Goal: Task Accomplishment & Management: Use online tool/utility

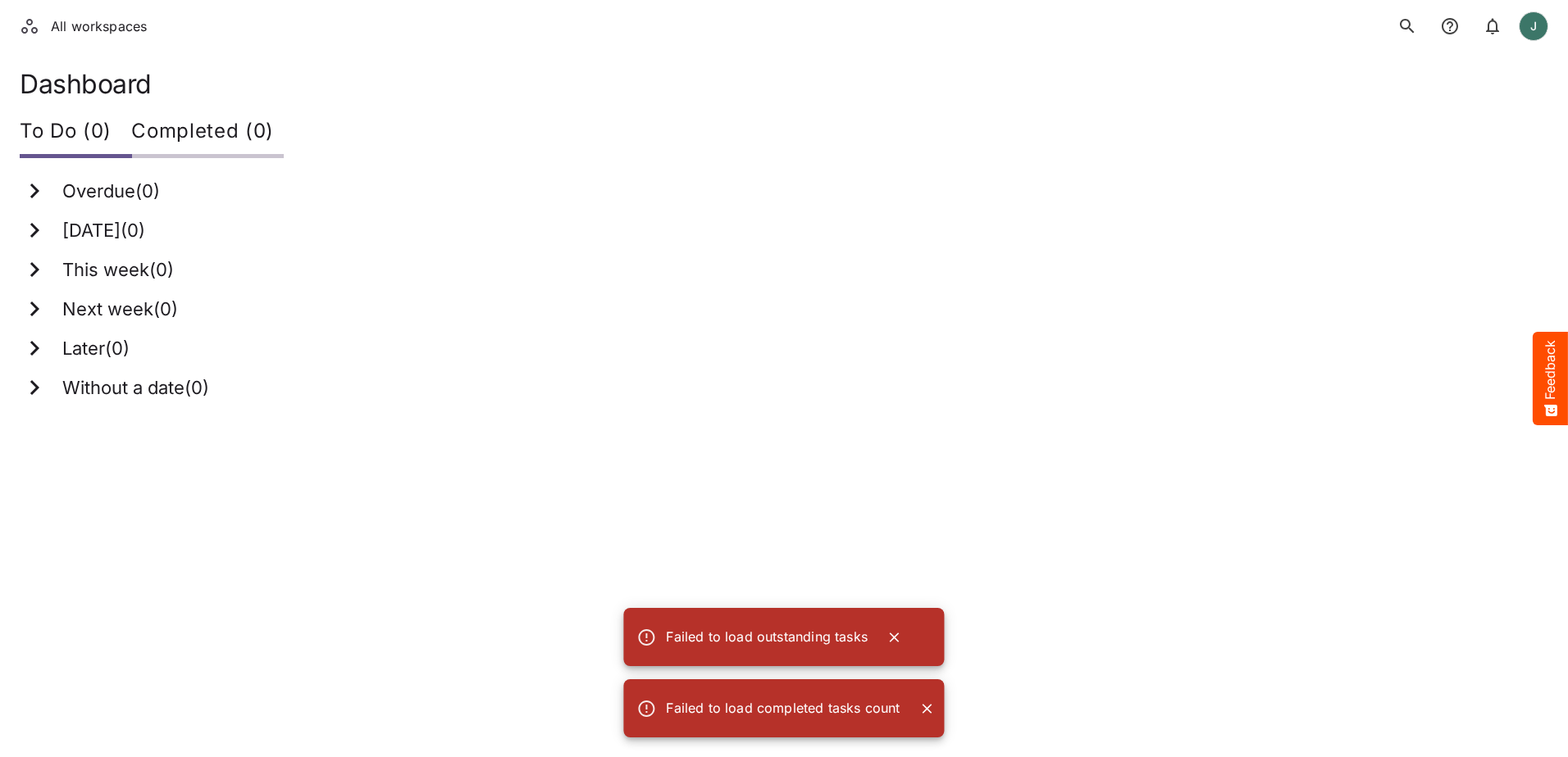
click at [112, 29] on li "All workspaces" at bounding box center [84, 26] width 126 height 20
click at [27, 34] on li "All workspaces" at bounding box center [84, 26] width 126 height 20
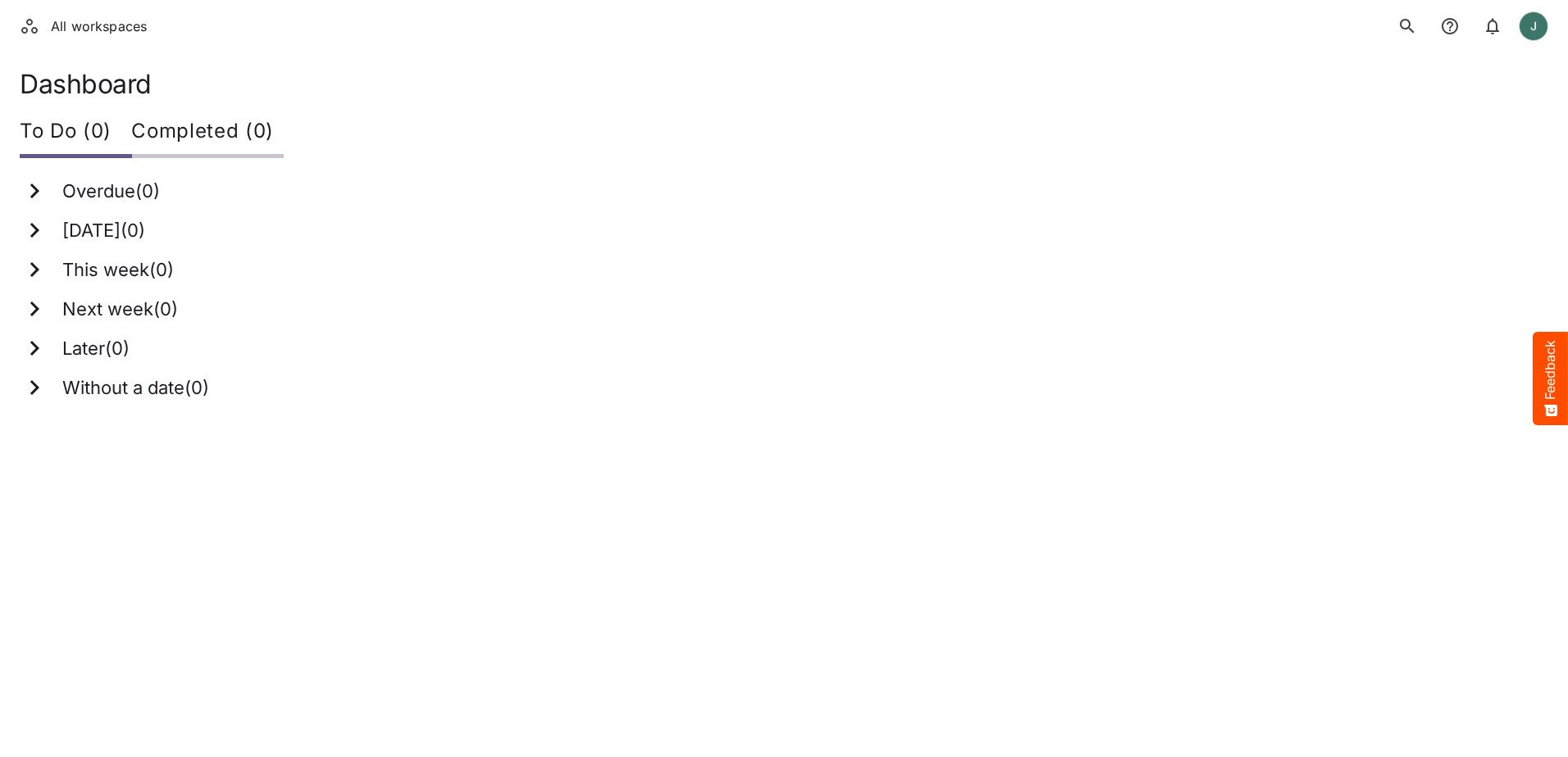
click at [1400, 23] on icon "search" at bounding box center [1407, 26] width 20 height 20
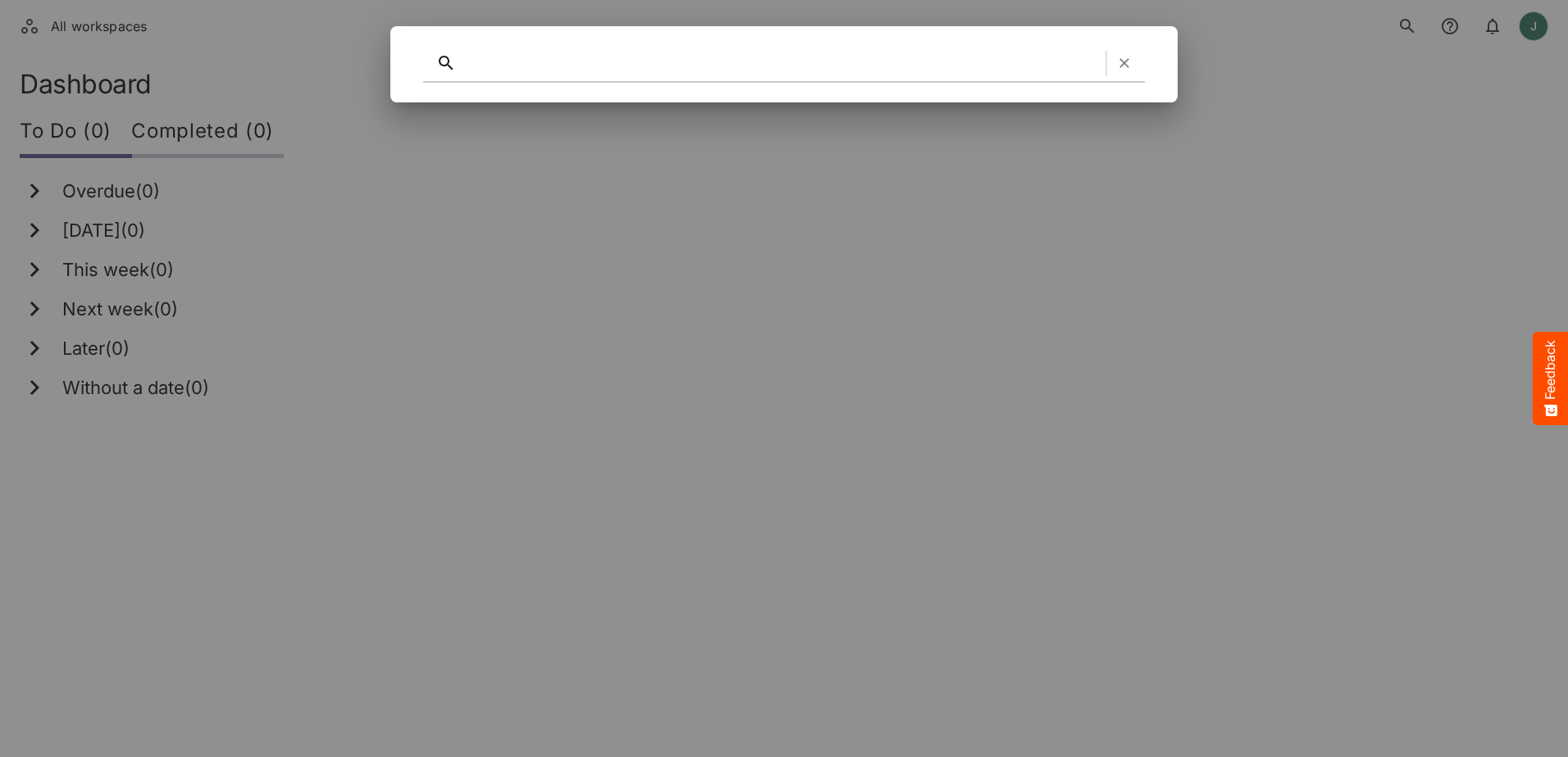
click at [1124, 66] on icon "button" at bounding box center [1125, 63] width 17 height 17
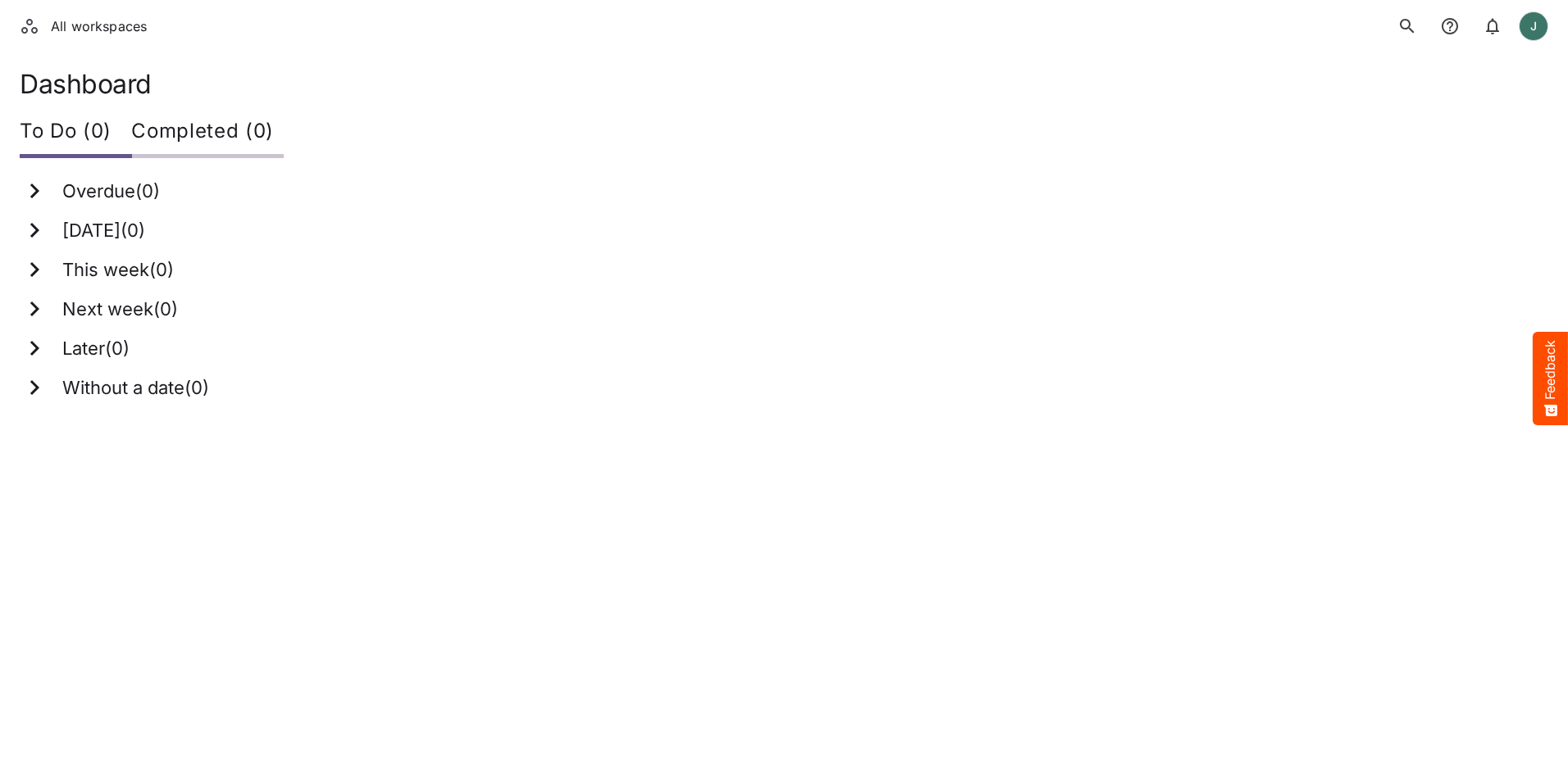
click at [1240, 233] on div "Today ( 0 )" at bounding box center [774, 230] width 1509 height 30
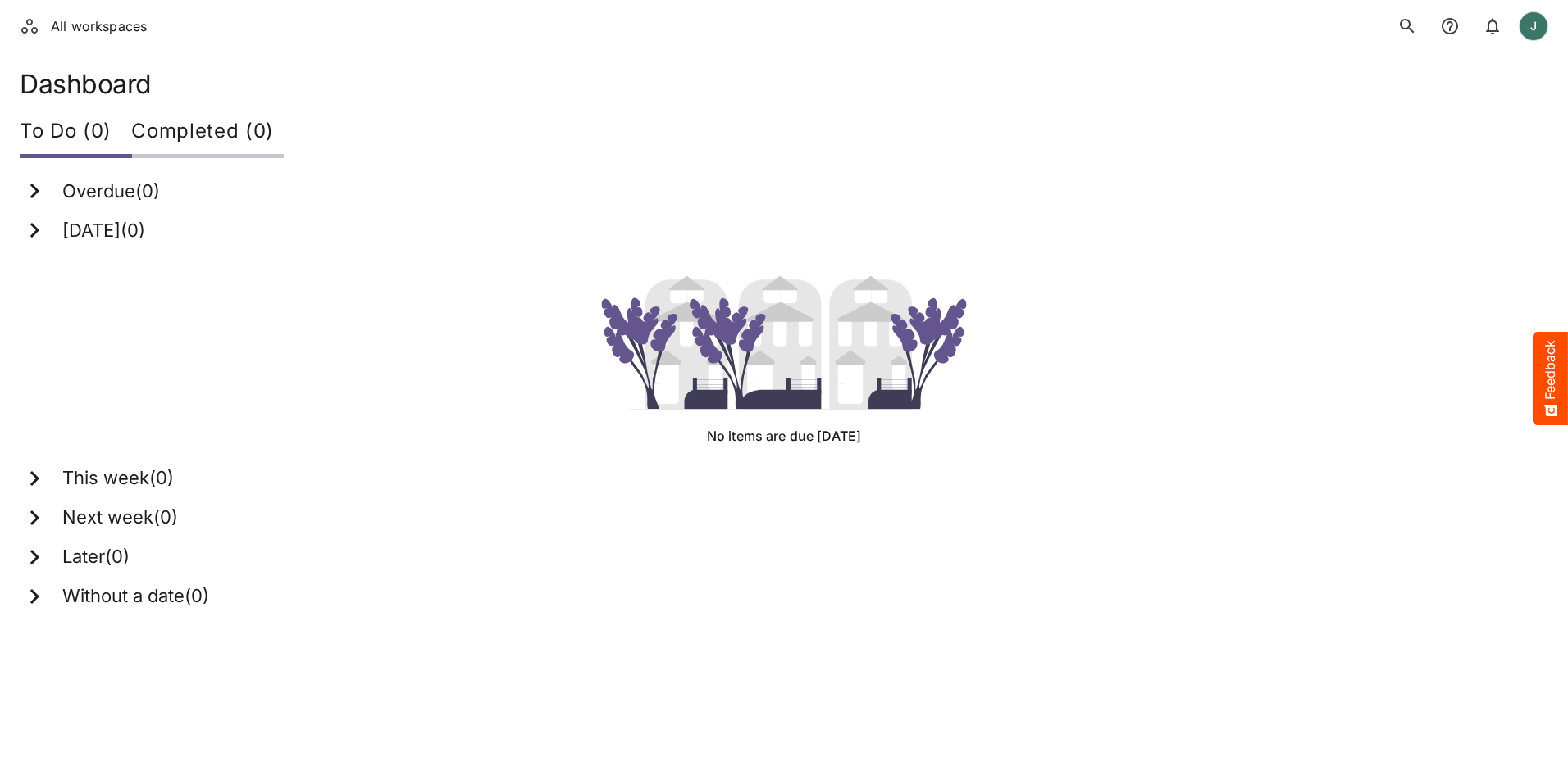
click at [238, 227] on div "Today ( 0 )" at bounding box center [774, 230] width 1509 height 30
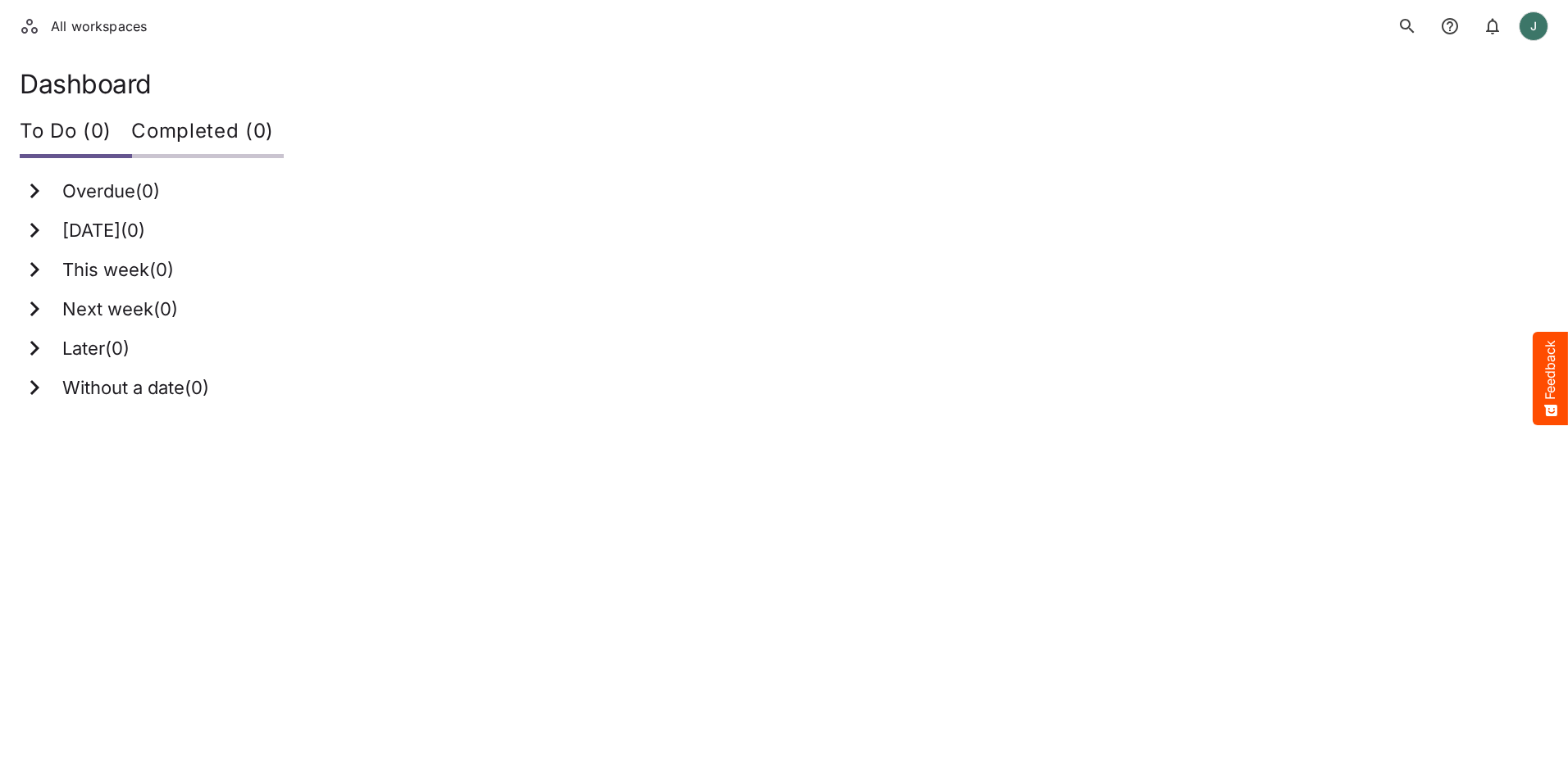
drag, startPoint x: 17, startPoint y: 34, endPoint x: 28, endPoint y: 31, distance: 11.4
click at [20, 34] on div "All workspaces J" at bounding box center [784, 26] width 1568 height 52
click at [28, 31] on li "All workspaces" at bounding box center [84, 26] width 126 height 20
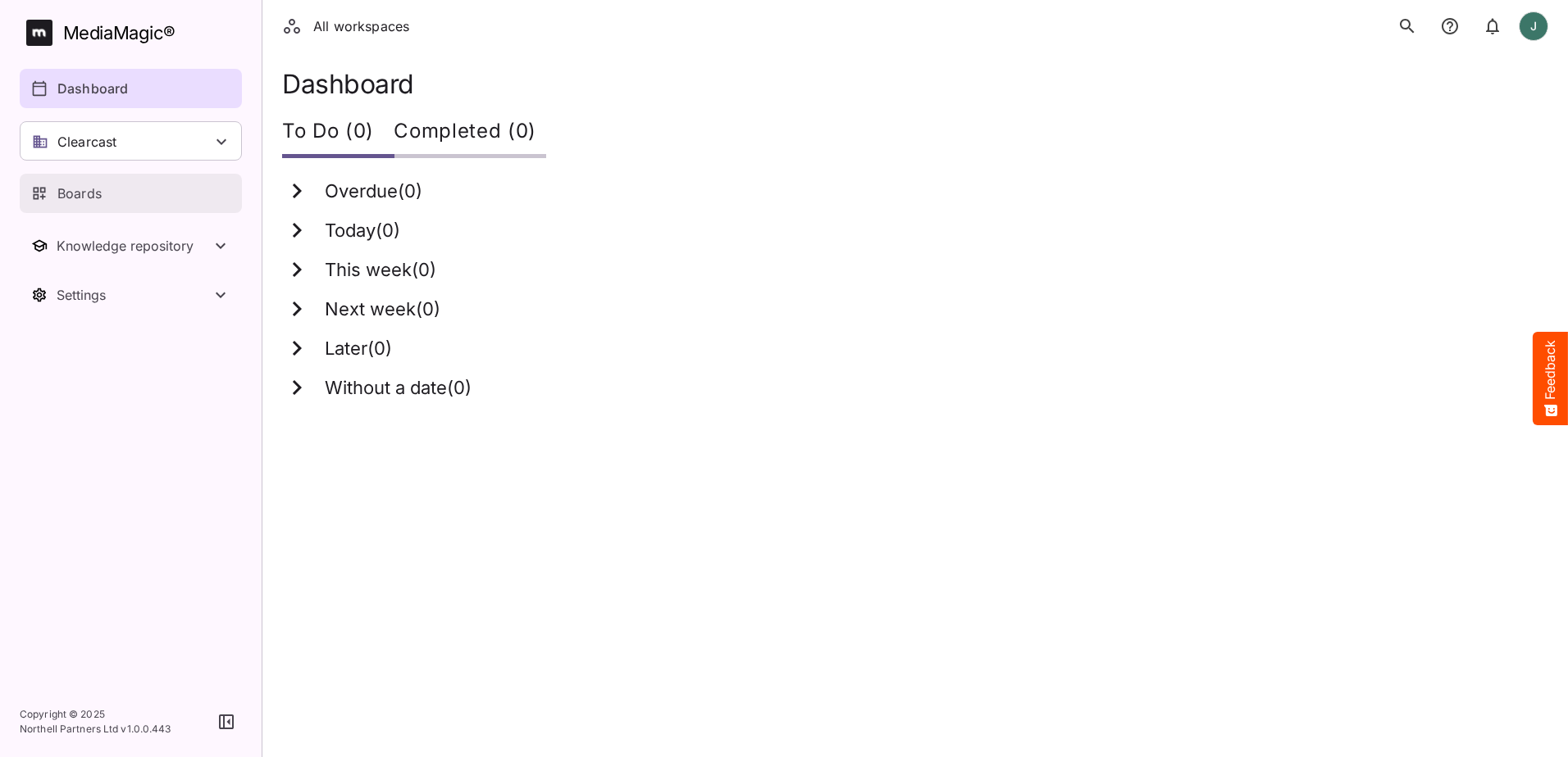
click at [161, 186] on div "Boards" at bounding box center [131, 193] width 201 height 20
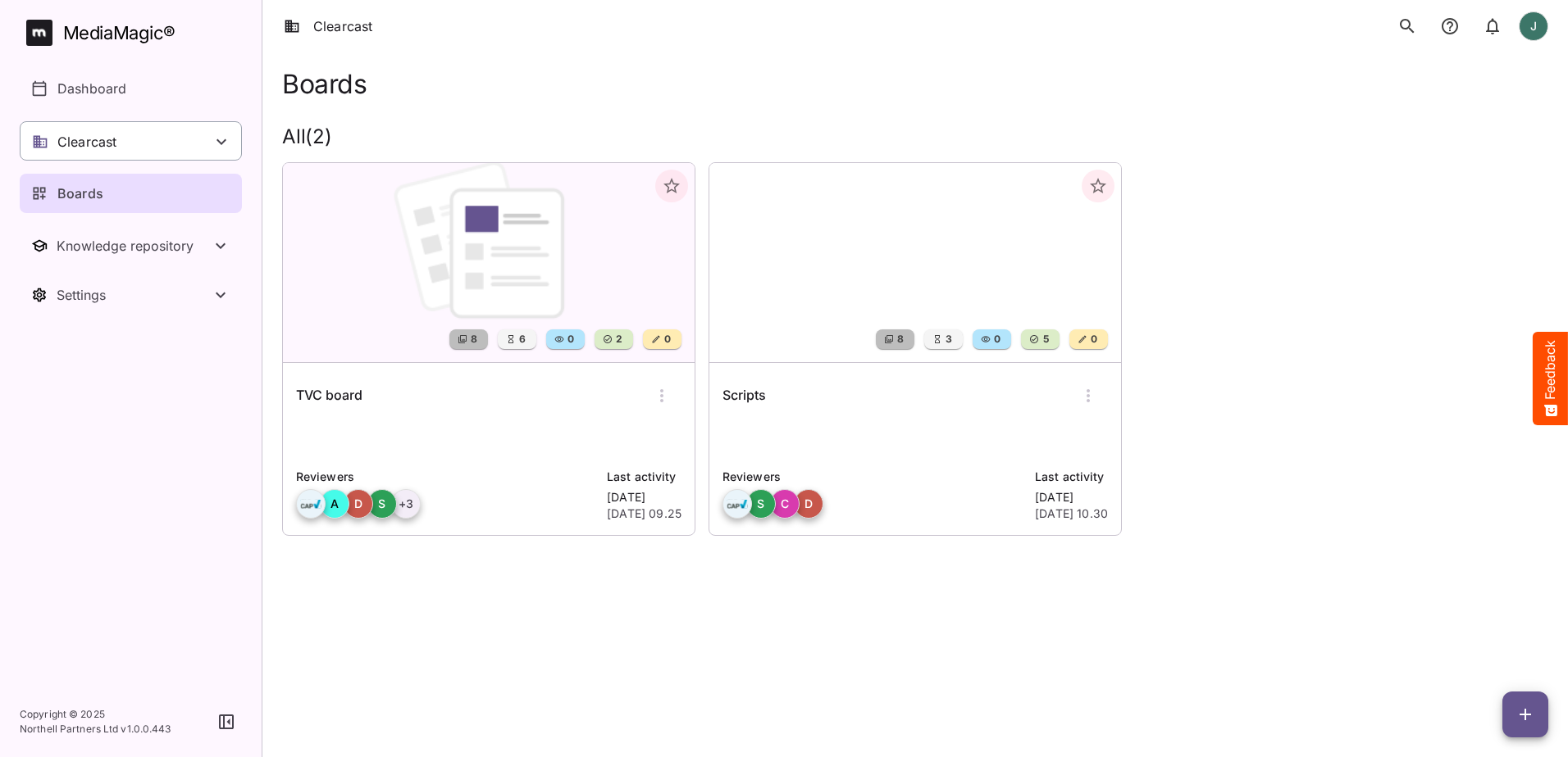
click at [176, 133] on div "Clearcast" at bounding box center [131, 141] width 222 height 39
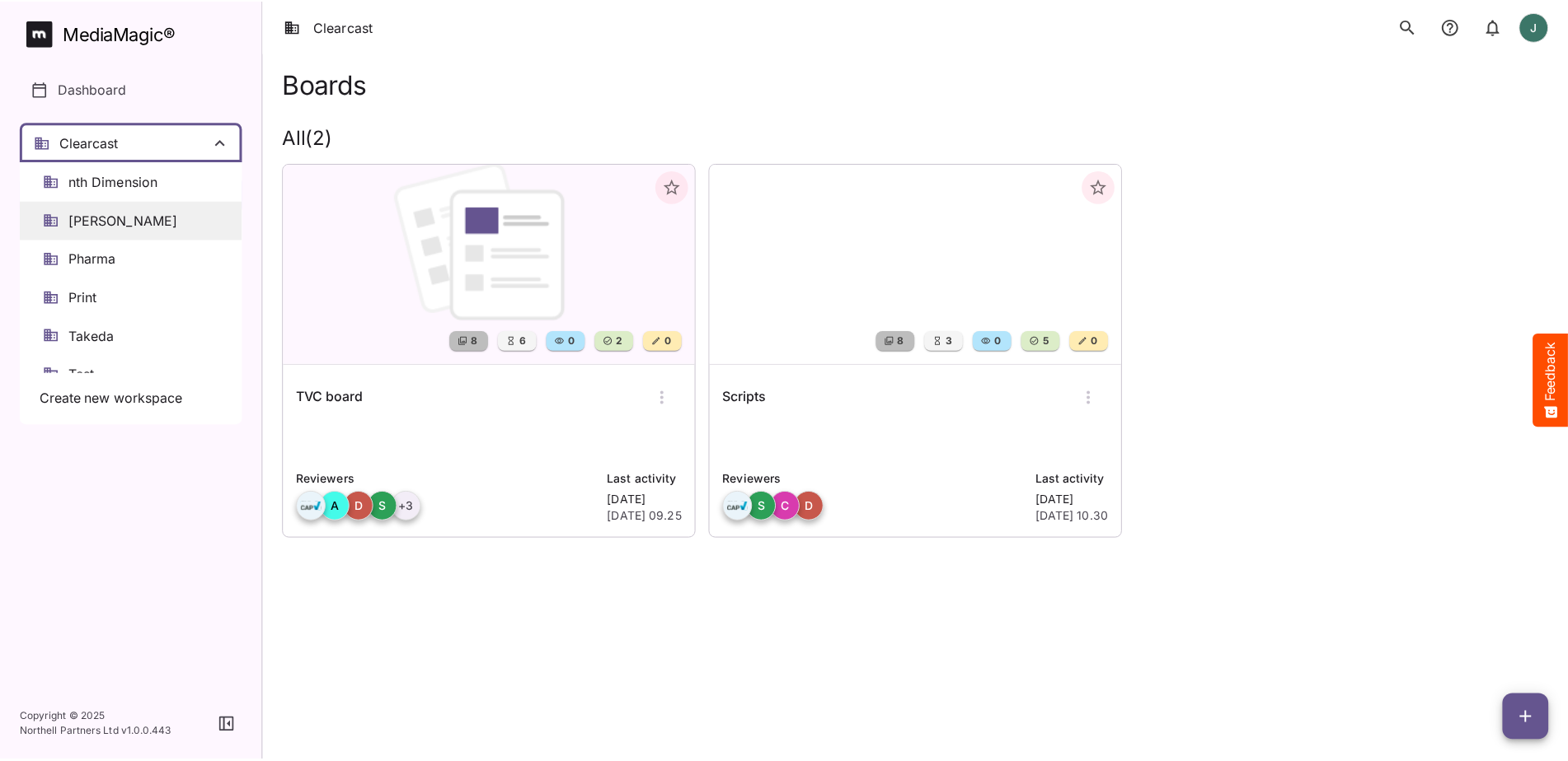
scroll to position [640, 0]
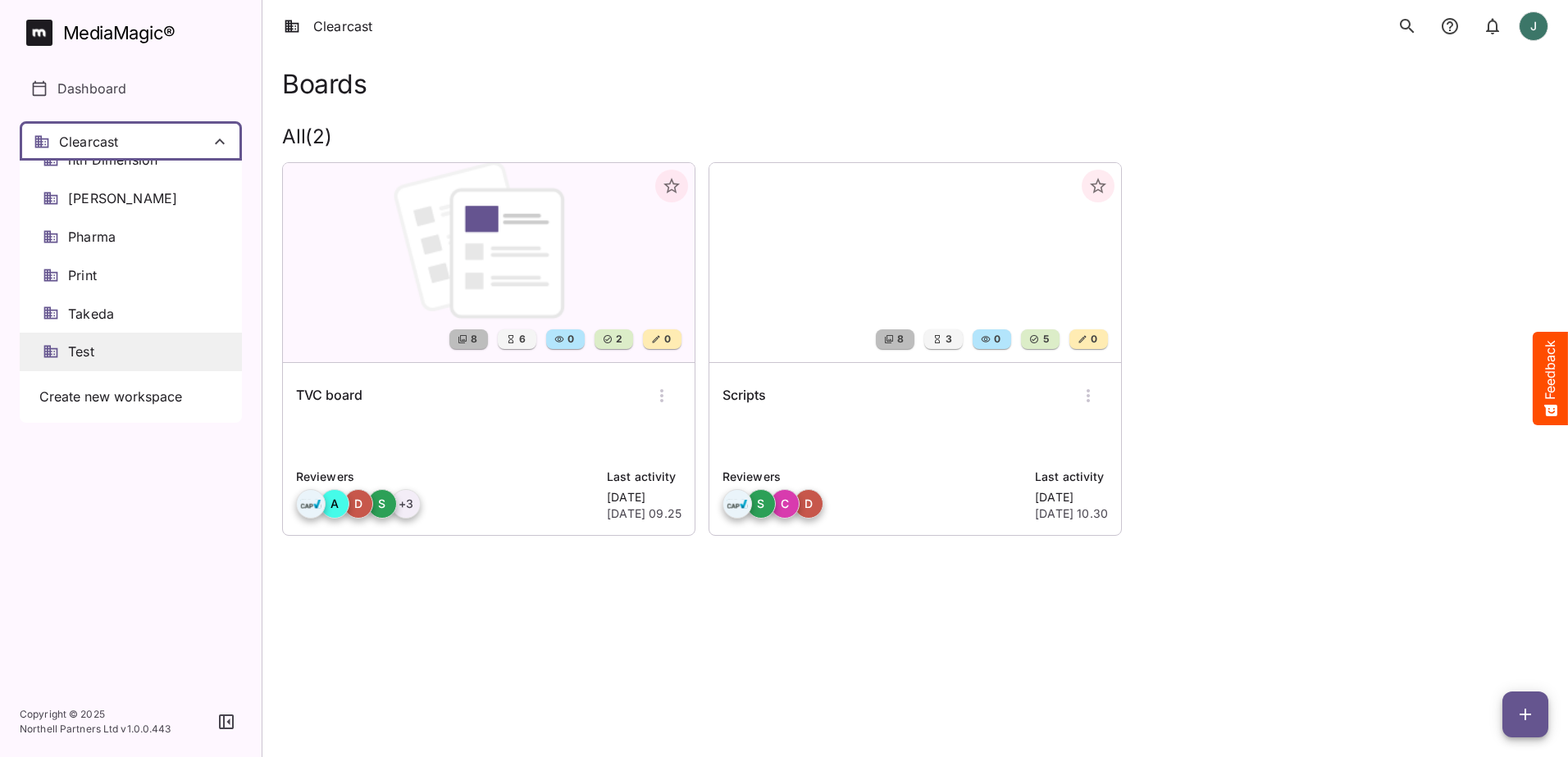
click at [115, 351] on div "Test" at bounding box center [131, 351] width 222 height 38
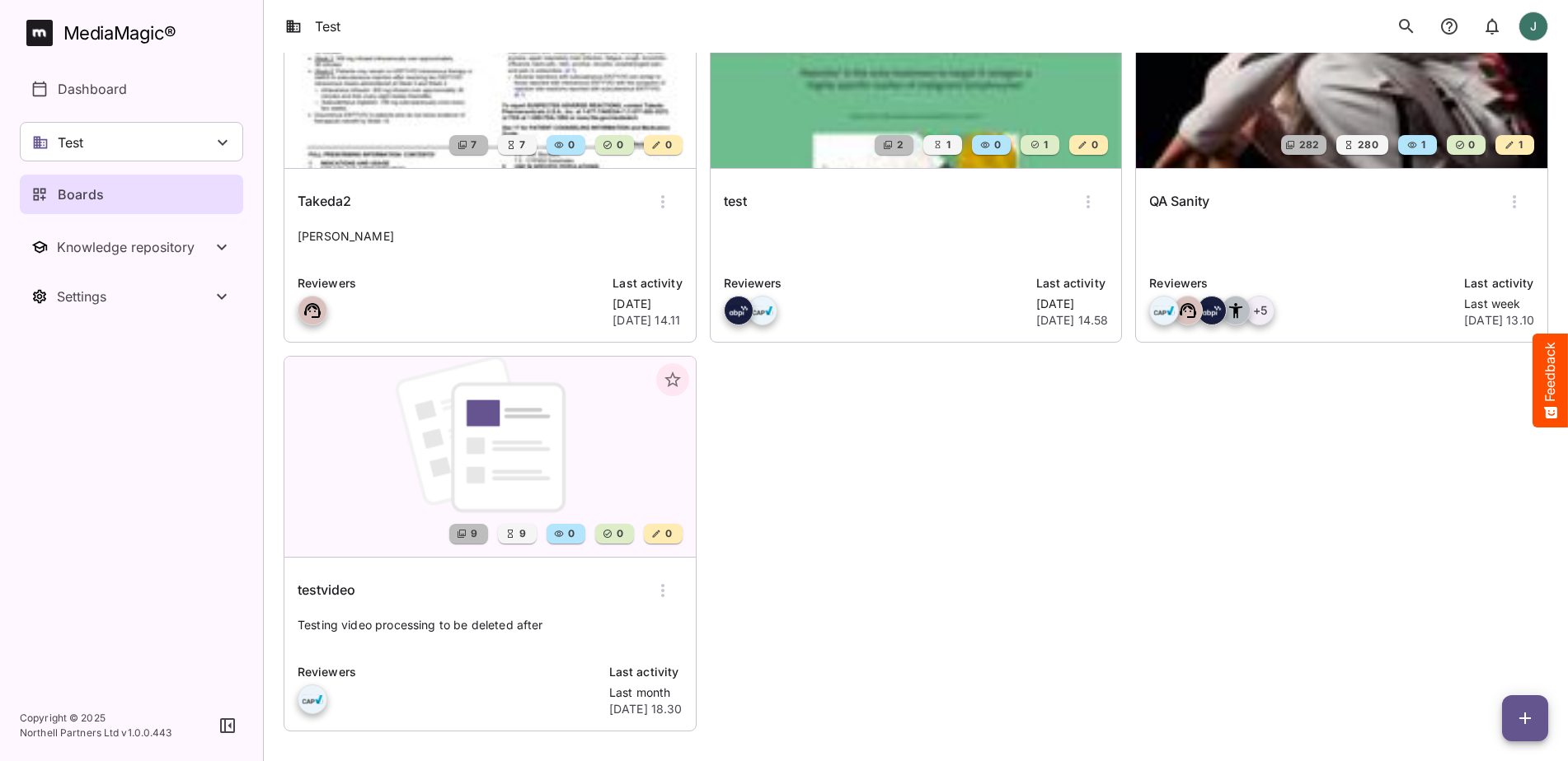
scroll to position [601, 0]
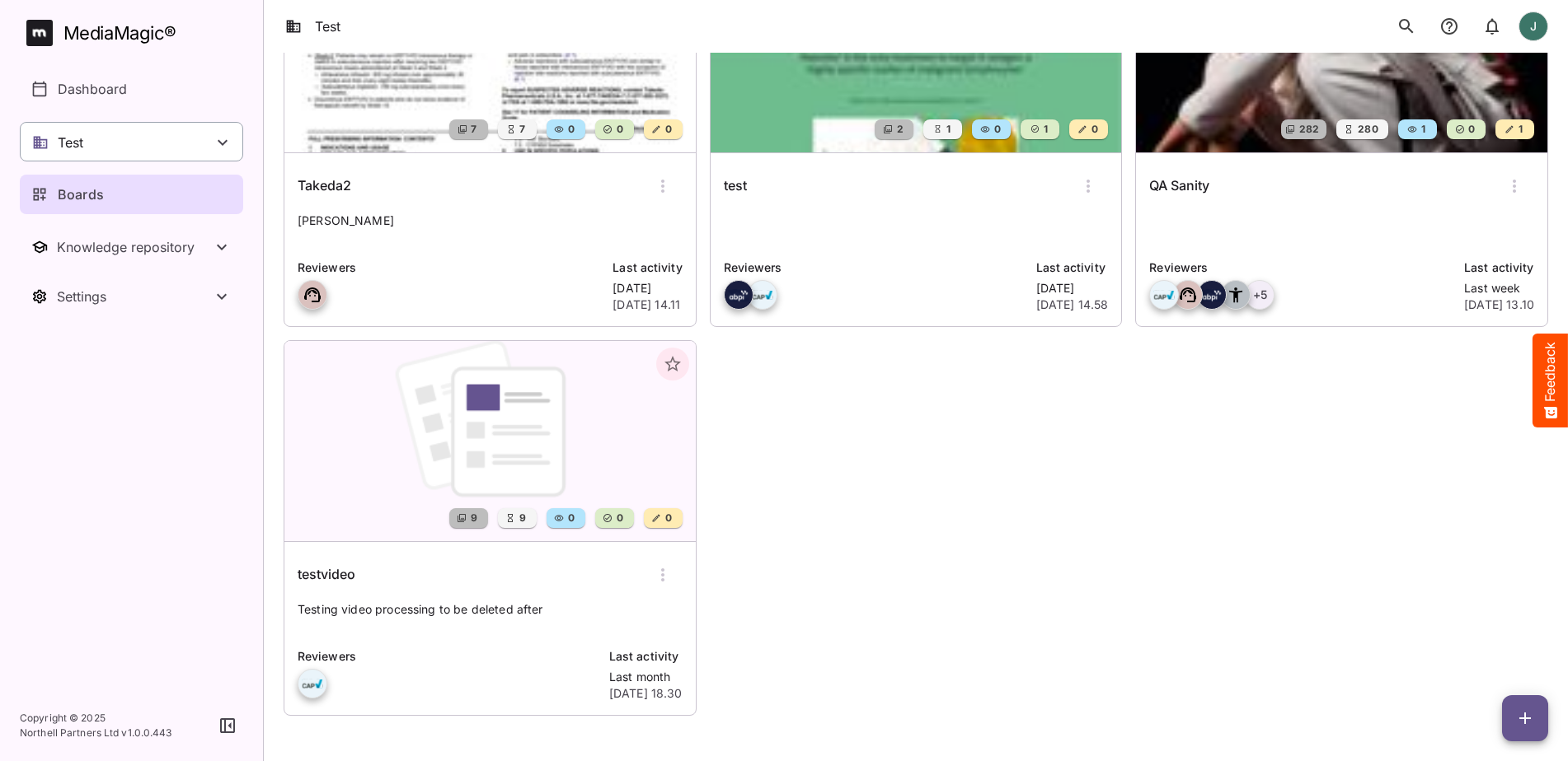
click at [167, 147] on div "Test" at bounding box center [131, 142] width 223 height 39
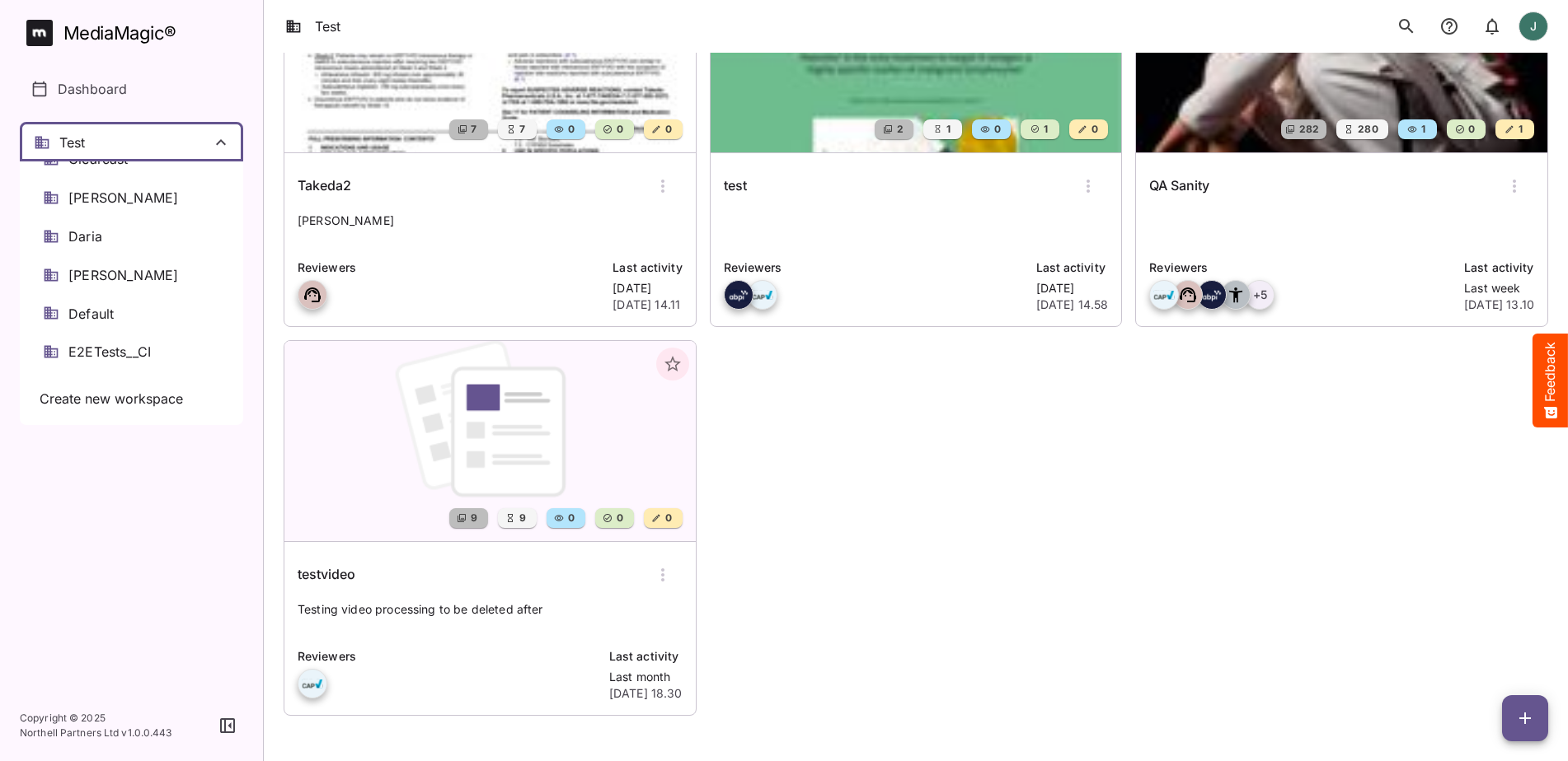
scroll to position [0, 0]
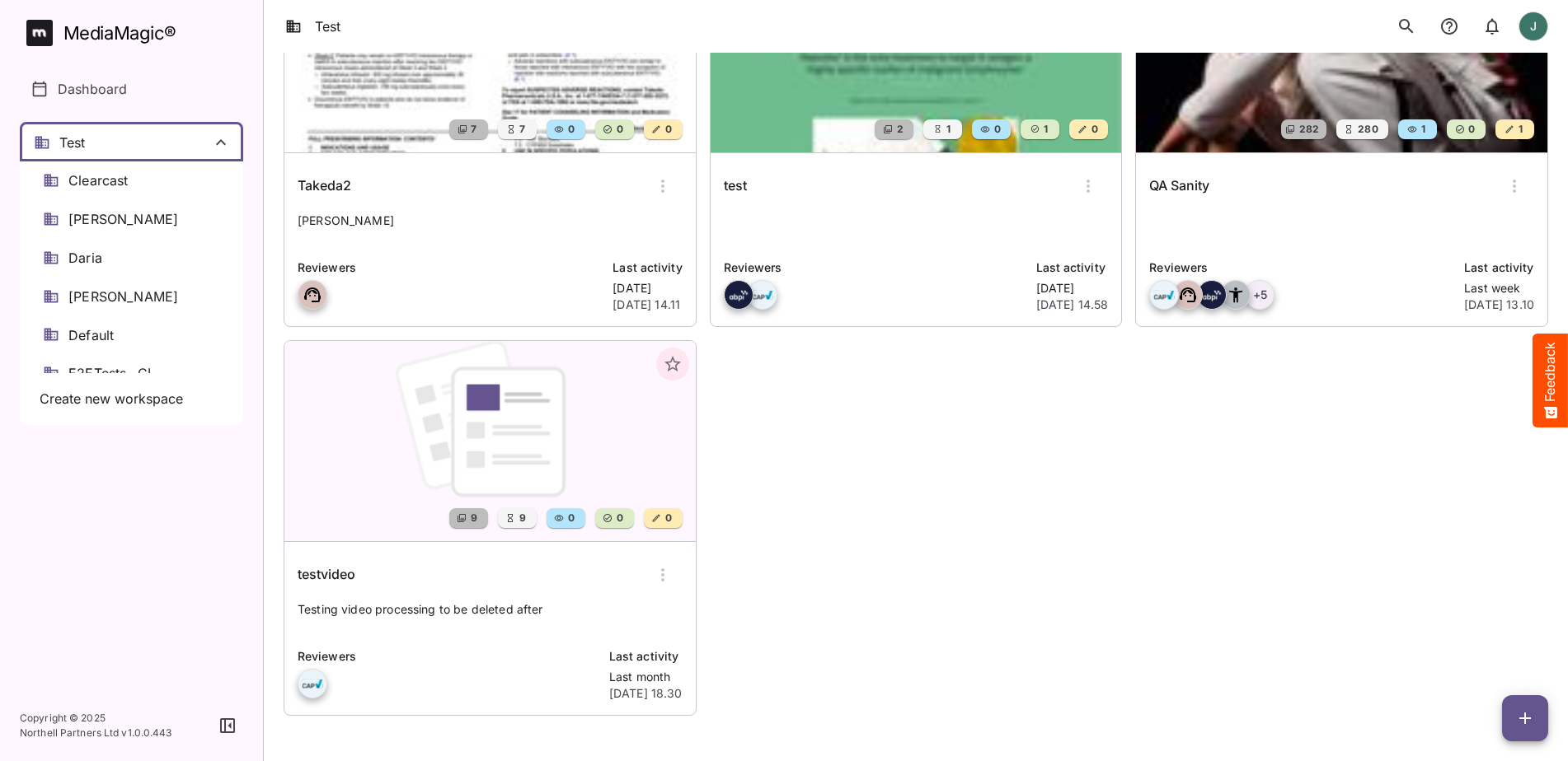
click at [797, 428] on div at bounding box center [784, 380] width 1568 height 761
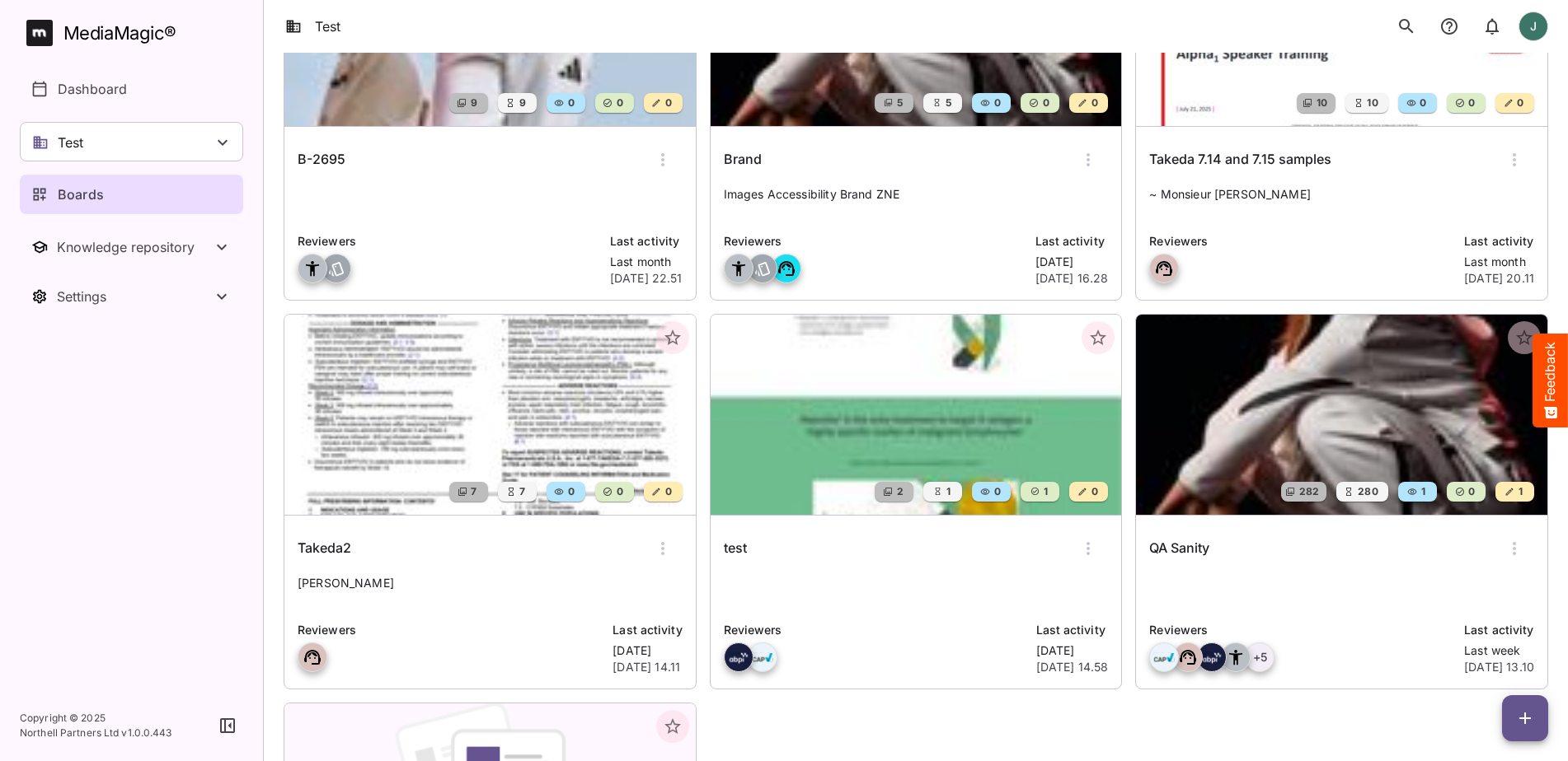
scroll to position [412, 0]
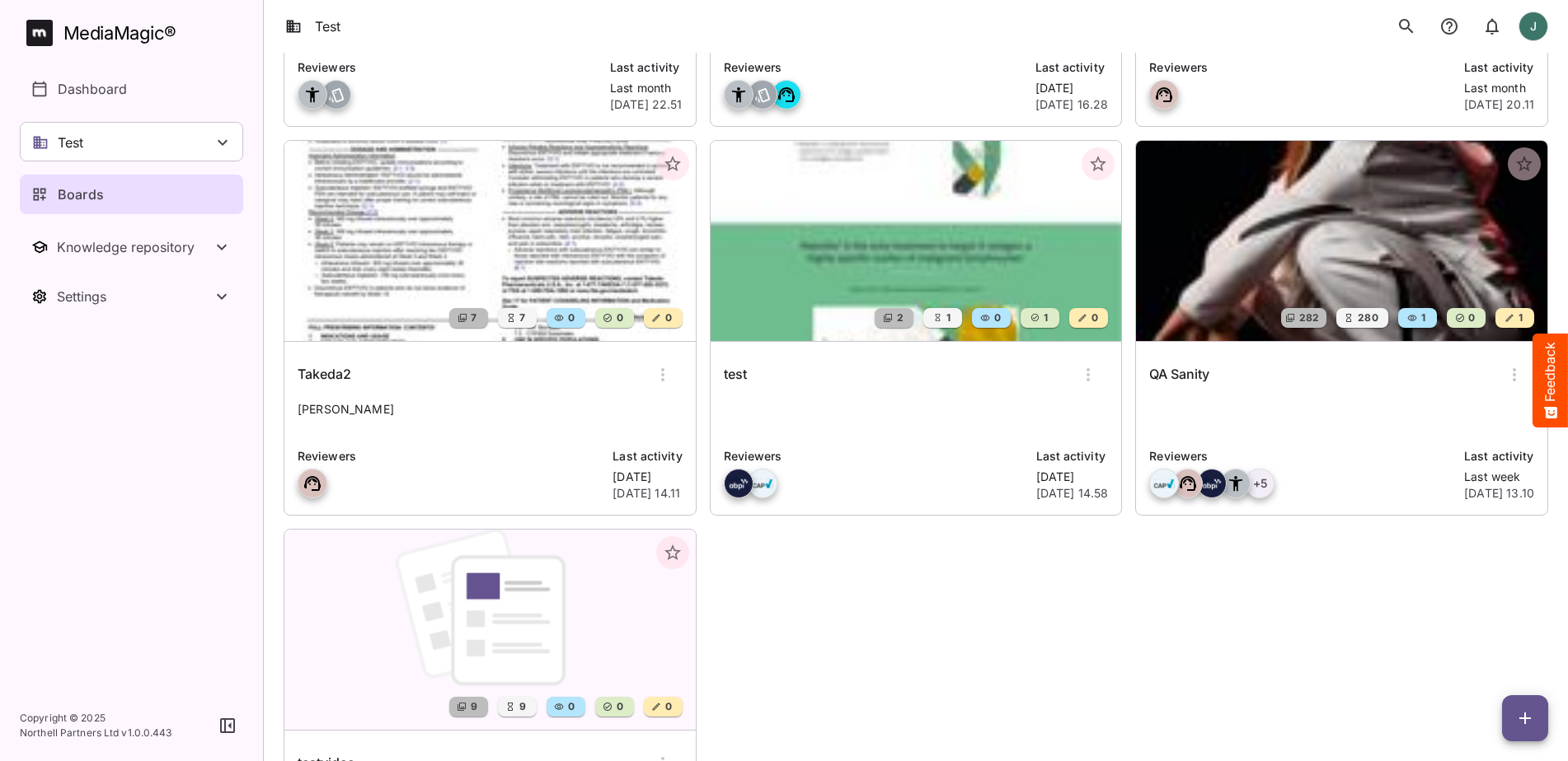
drag, startPoint x: 879, startPoint y: 577, endPoint x: 837, endPoint y: 588, distance: 43.4
click at [837, 588] on div "9 9 0 0 0 B-2695 Reviewers Last activity Last month [DATE] 22.51 5 5 0 0 0 Bran…" at bounding box center [909, 321] width 1278 height 1167
click at [1527, 716] on icon "button" at bounding box center [1525, 719] width 11 height 11
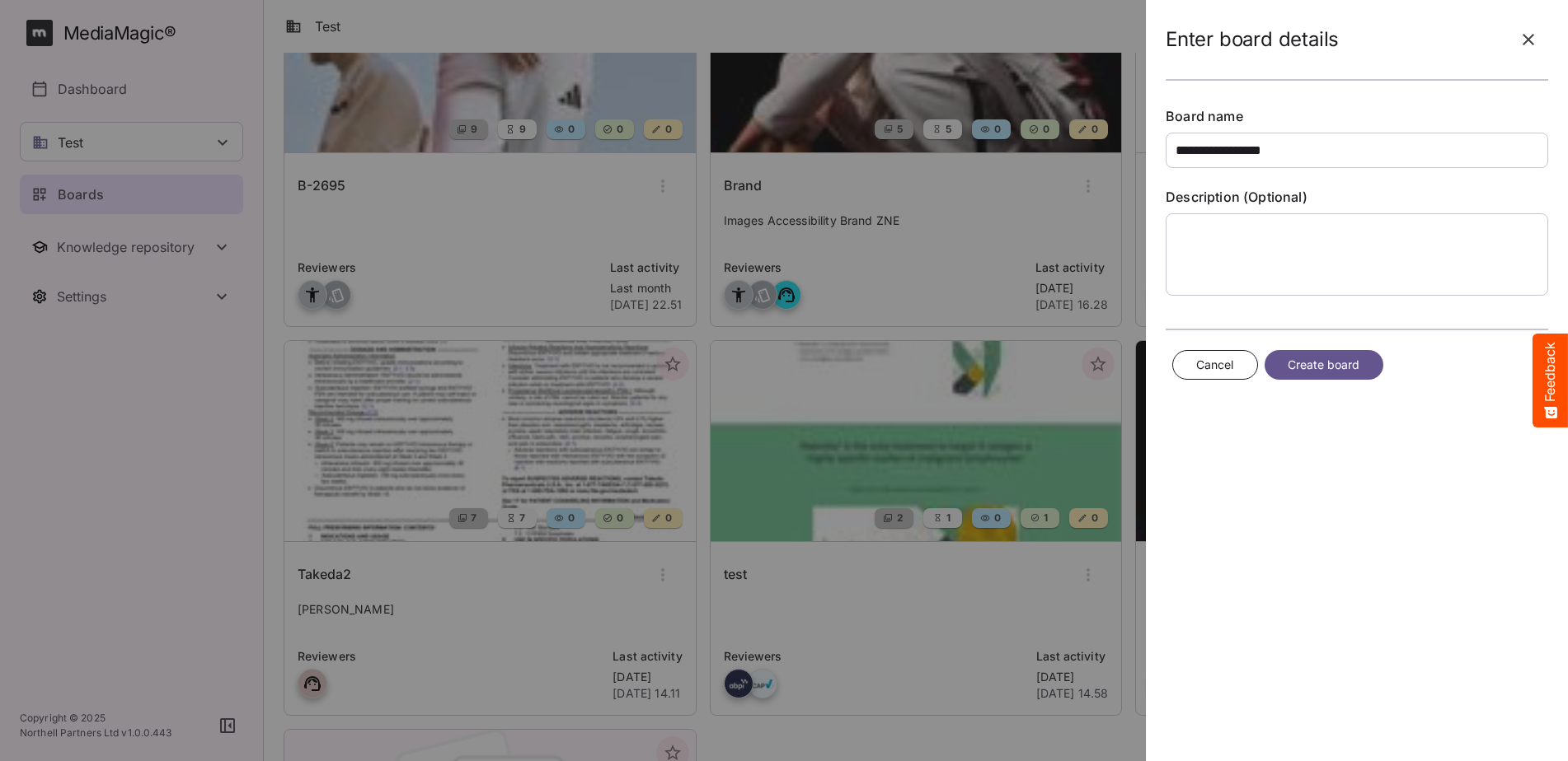
scroll to position [165, 0]
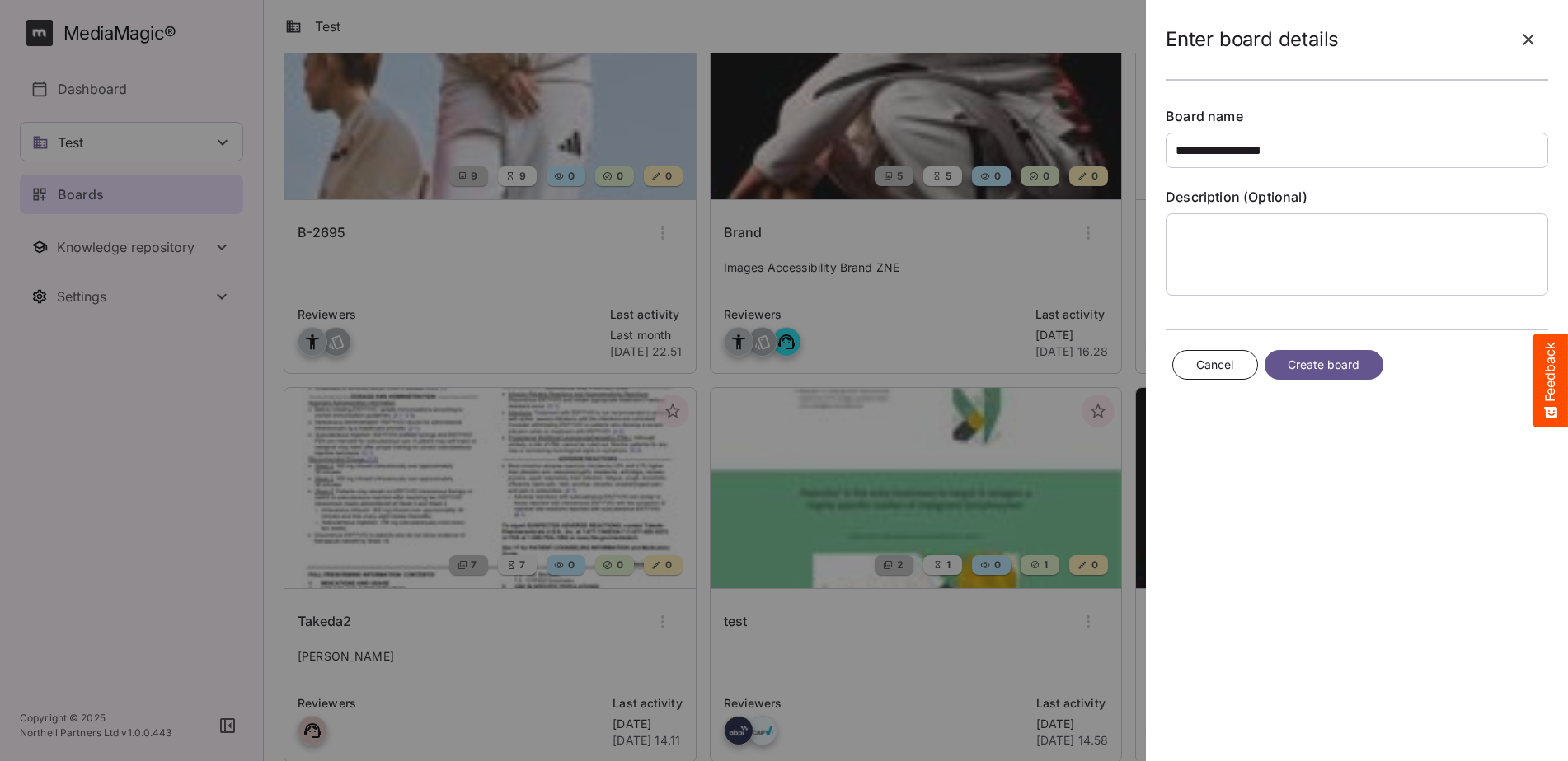
type input "**********"
click at [1311, 360] on span "Create board" at bounding box center [1323, 366] width 72 height 21
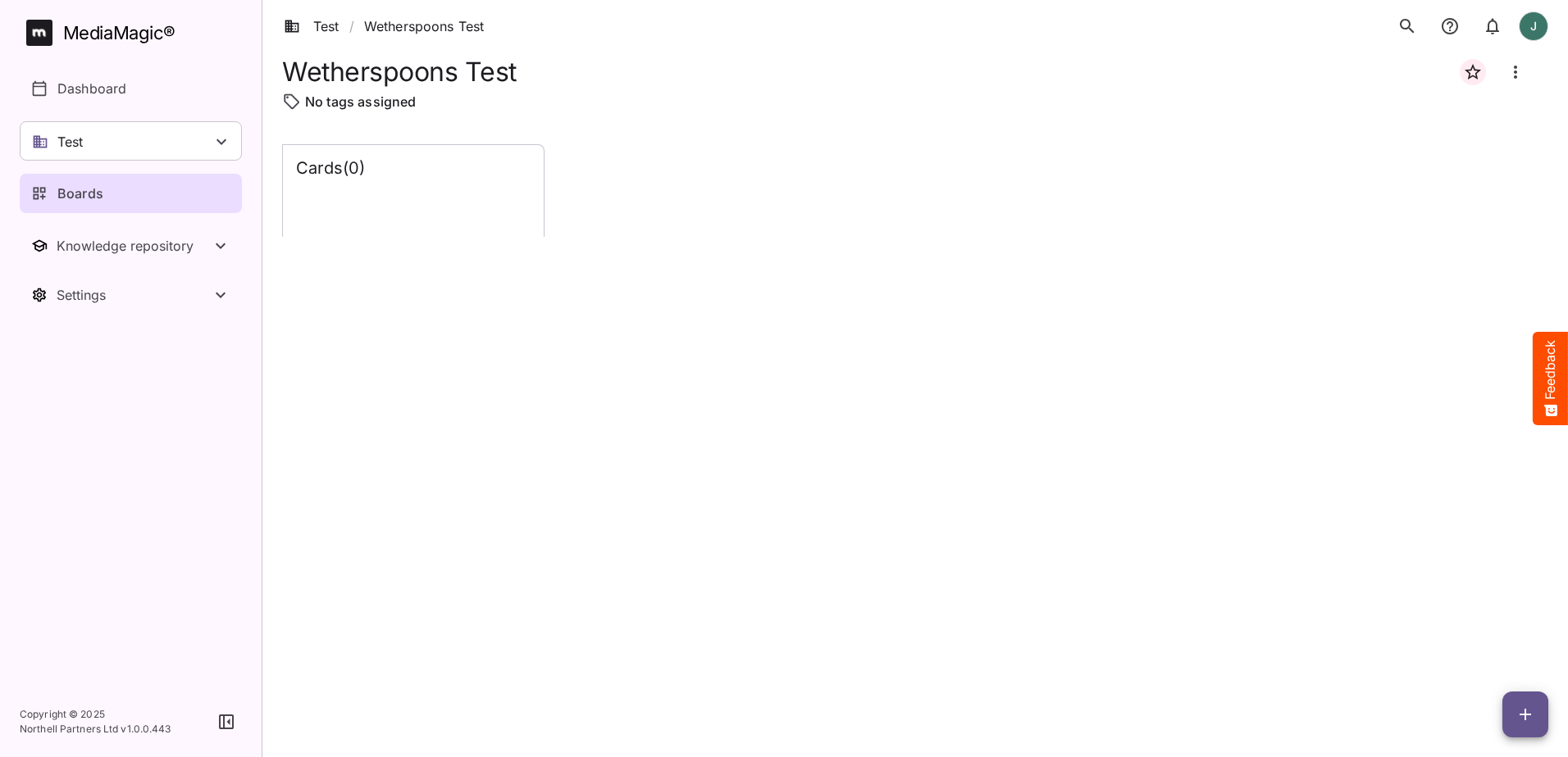
click at [447, 197] on div "Cards ( 0 )" at bounding box center [413, 191] width 261 height 91
click at [1228, 540] on div "Cards ( 0 )" at bounding box center [915, 438] width 1267 height 587
click at [1521, 715] on icon "button" at bounding box center [1525, 715] width 11 height 11
click at [1480, 644] on p "Add new lane" at bounding box center [1484, 645] width 89 height 20
